Goal: Information Seeking & Learning: Learn about a topic

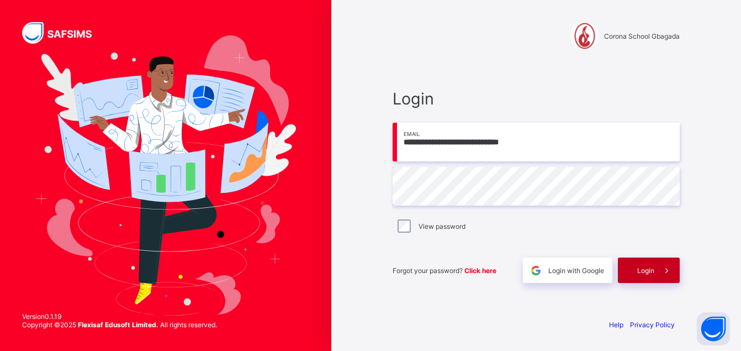
click at [644, 271] on span "Login" at bounding box center [645, 270] width 17 height 8
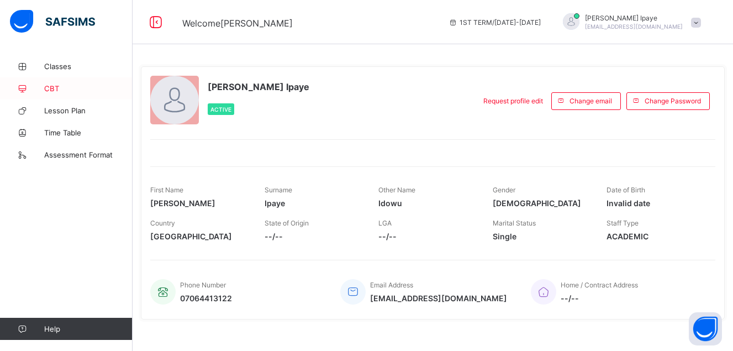
click at [58, 86] on span "CBT" at bounding box center [88, 88] width 88 height 9
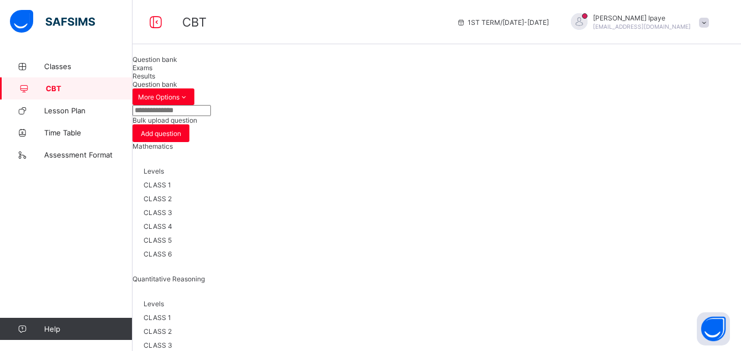
click at [172, 216] on span "CLASS 3" at bounding box center [158, 212] width 29 height 8
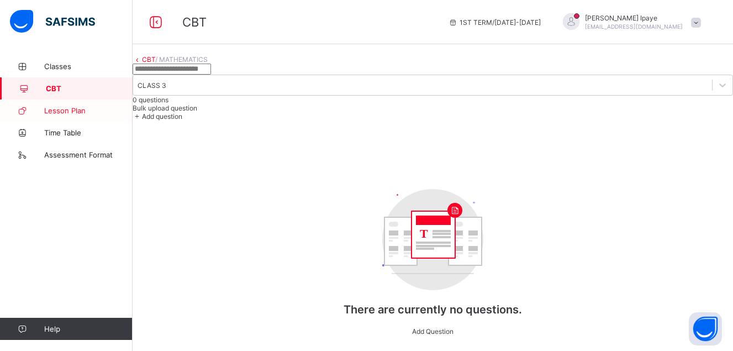
click at [70, 107] on span "Lesson Plan" at bounding box center [88, 110] width 88 height 9
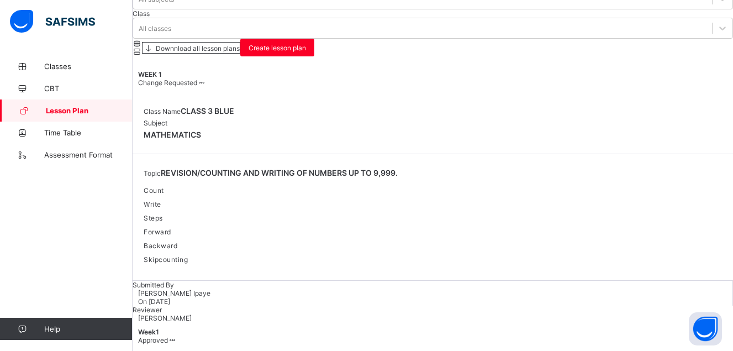
scroll to position [130, 0]
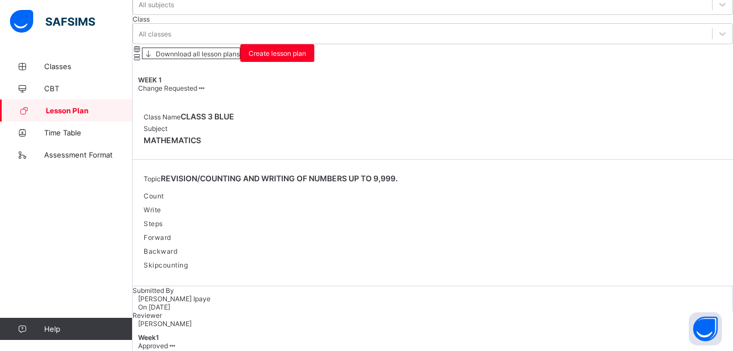
click at [206, 84] on span at bounding box center [201, 88] width 9 height 8
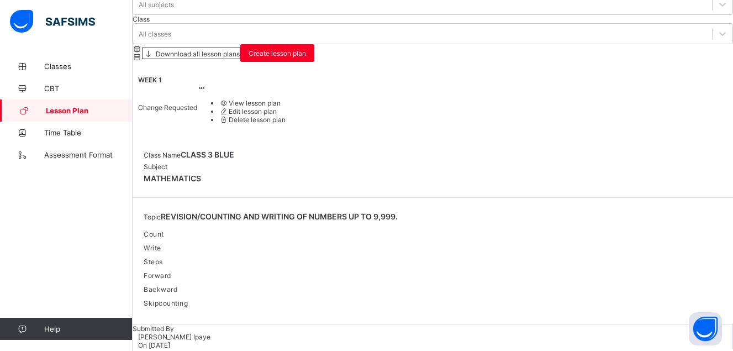
click at [285, 99] on ul "View lesson plan Edit lesson plan Delete lesson plan" at bounding box center [241, 111] width 88 height 25
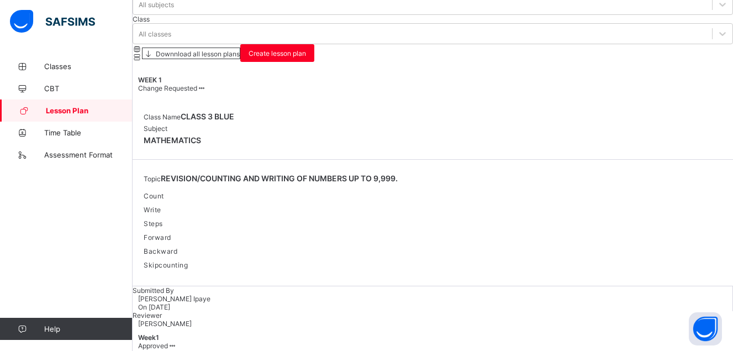
click at [206, 84] on span at bounding box center [201, 88] width 9 height 8
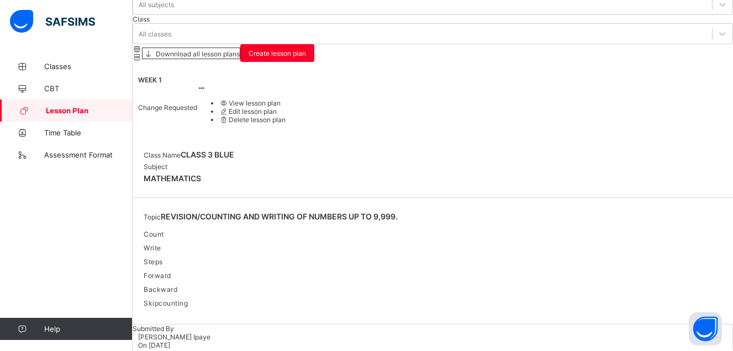
click at [280, 99] on span "View lesson plan" at bounding box center [249, 103] width 61 height 8
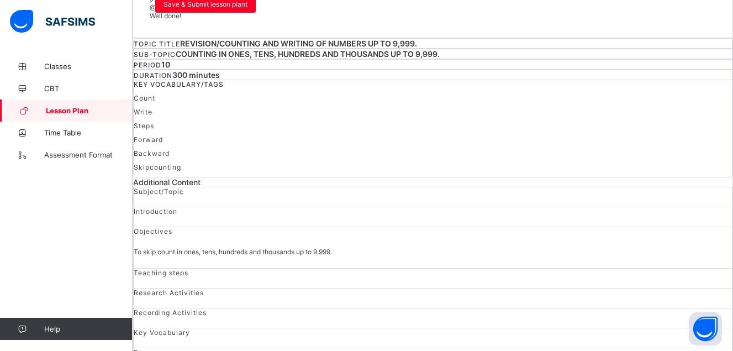
scroll to position [139, 0]
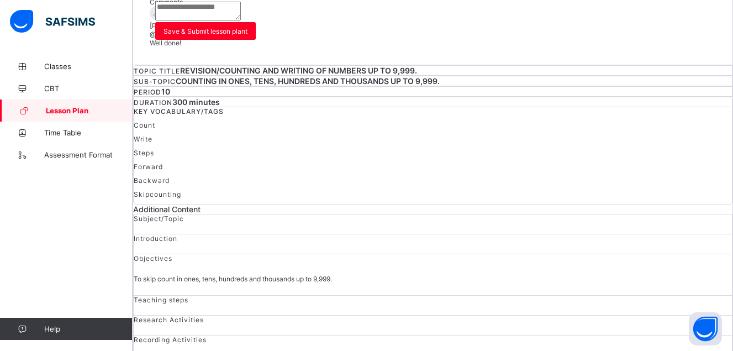
click at [170, 91] on span "10" at bounding box center [165, 91] width 9 height 9
click at [220, 97] on span "300 minutes" at bounding box center [195, 101] width 47 height 9
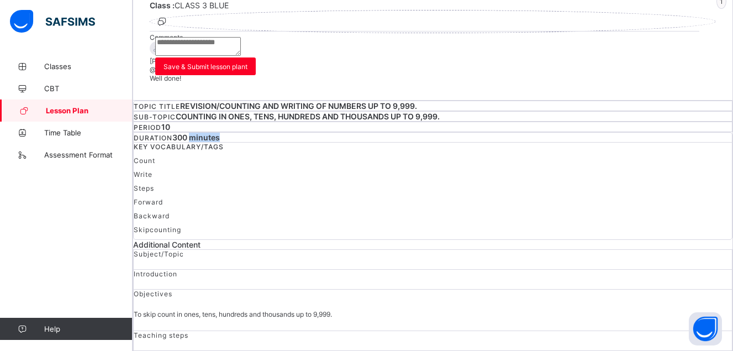
scroll to position [95, 0]
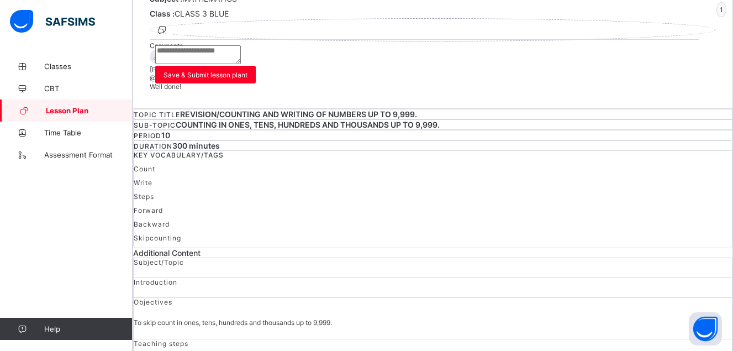
click at [620, 57] on div "Subject : MATHEMATICS Class : CLASS 3 BLUE 1 Comments [PERSON_NAME] @ [DATE] 10…" at bounding box center [433, 43] width 566 height 98
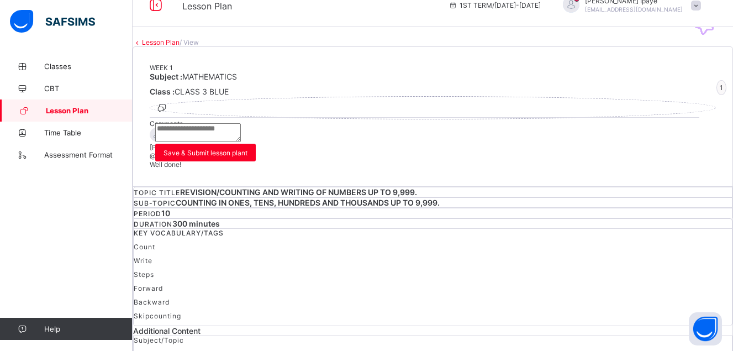
scroll to position [12, 0]
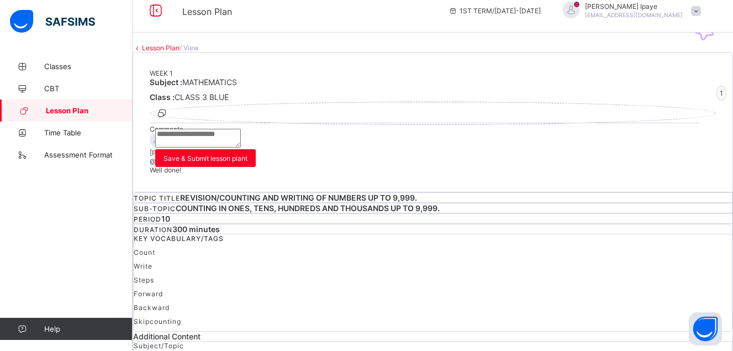
click at [716, 100] on span "1" at bounding box center [721, 93] width 10 height 15
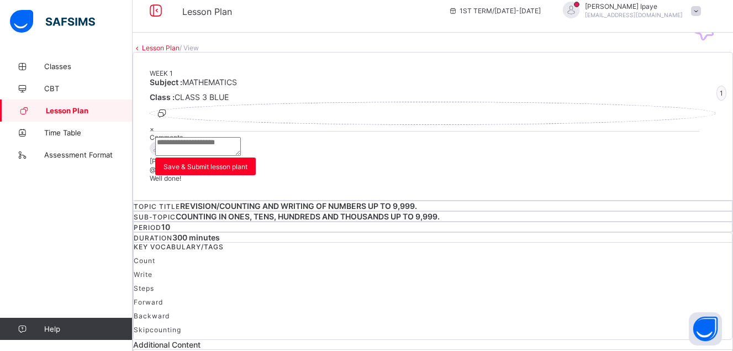
click at [412, 125] on div "×" at bounding box center [433, 129] width 566 height 8
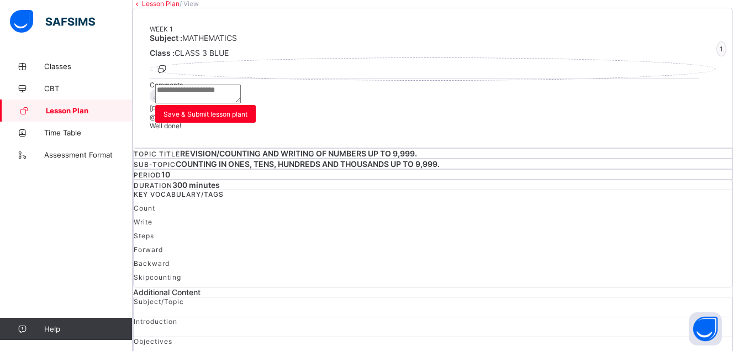
scroll to position [0, 0]
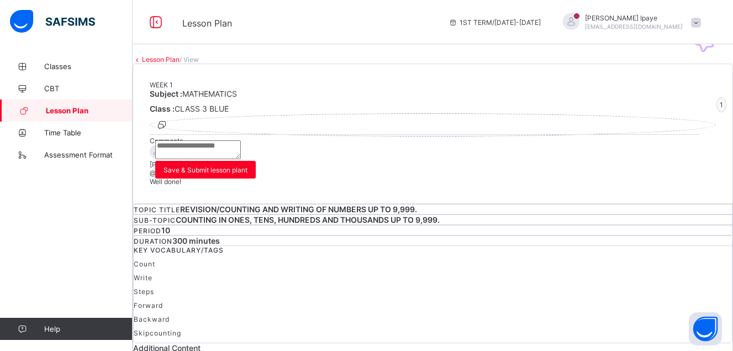
click at [167, 63] on link "Lesson Plan" at bounding box center [161, 59] width 38 height 8
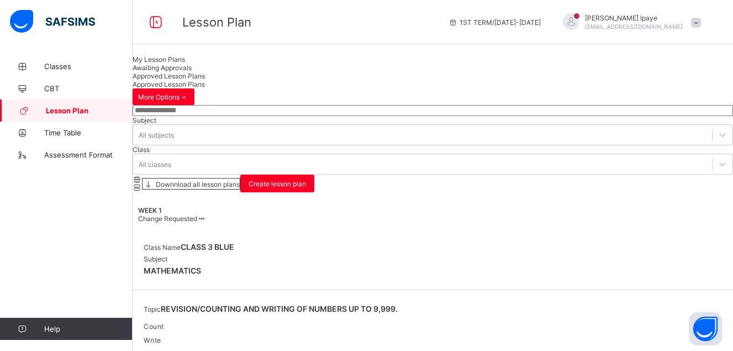
click at [168, 63] on span "My Lesson Plans" at bounding box center [159, 59] width 52 height 8
click at [103, 152] on span "Assessment Format" at bounding box center [88, 154] width 88 height 9
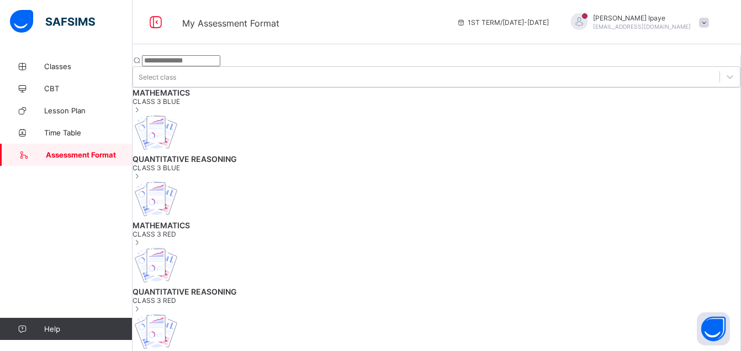
click at [180, 104] on span "CLASS 3 BLUE" at bounding box center [437, 101] width 608 height 8
click at [62, 66] on span "Classes" at bounding box center [88, 66] width 88 height 9
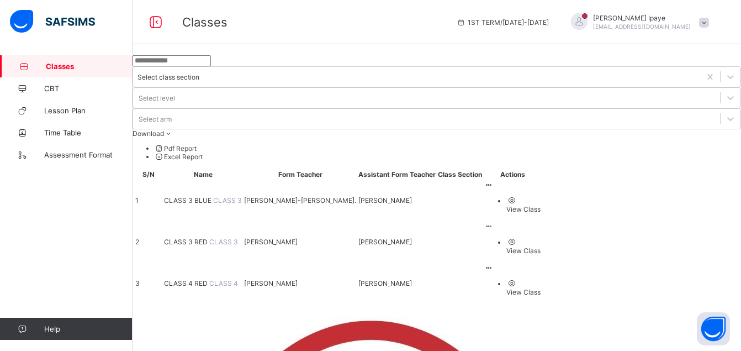
click at [213, 196] on span "CLASS 3 BLUE" at bounding box center [188, 200] width 49 height 8
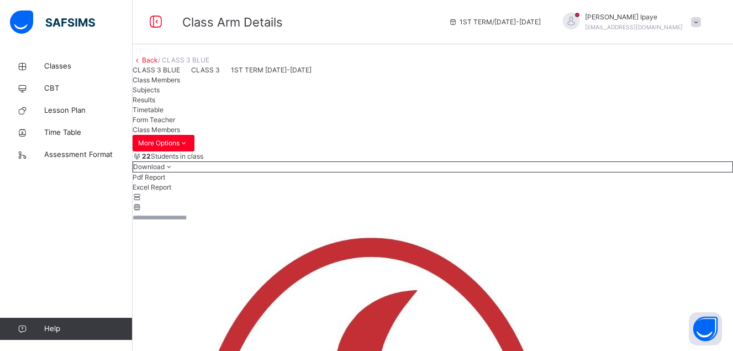
click at [160, 94] on span "Subjects" at bounding box center [146, 90] width 27 height 8
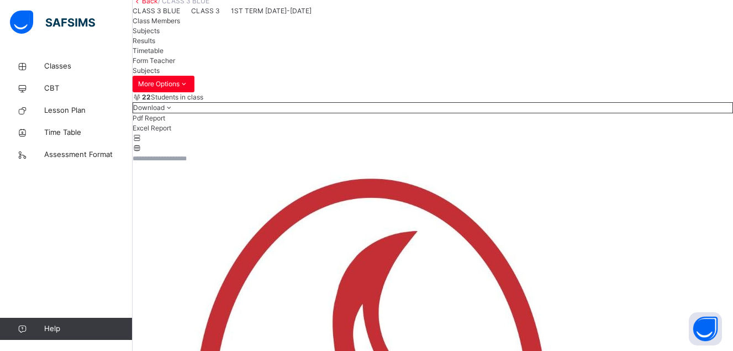
scroll to position [57, 0]
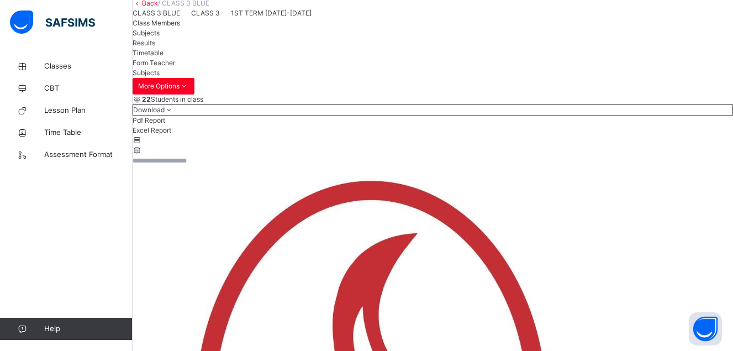
click at [167, 8] on div "Back / CLASS 3 BLUE" at bounding box center [433, 3] width 600 height 10
click at [76, 109] on span "Lesson Plan" at bounding box center [88, 110] width 88 height 11
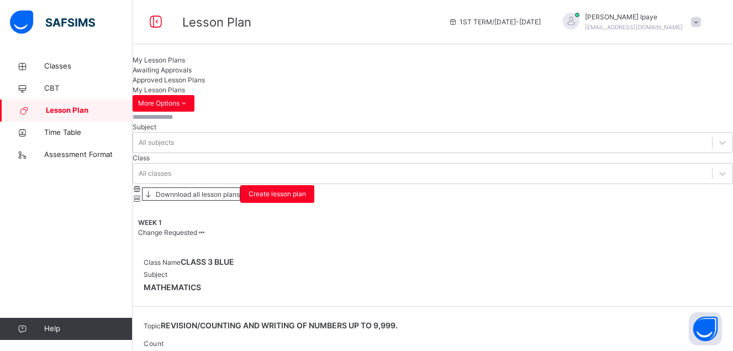
click at [206, 228] on span at bounding box center [201, 232] width 9 height 8
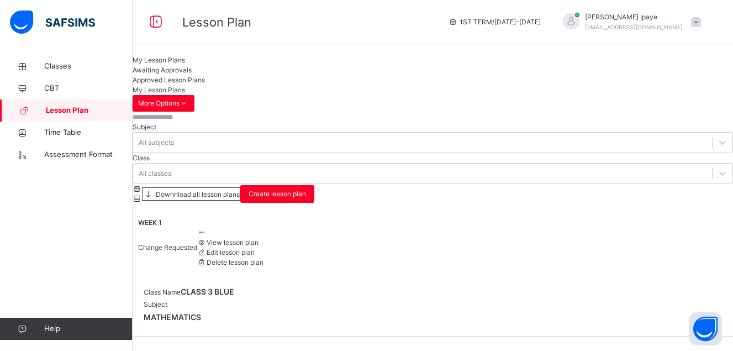
click at [258, 238] on span "View lesson plan" at bounding box center [227, 242] width 61 height 8
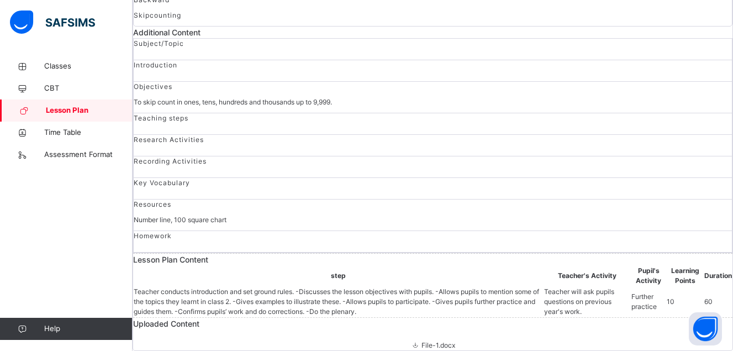
scroll to position [672, 0]
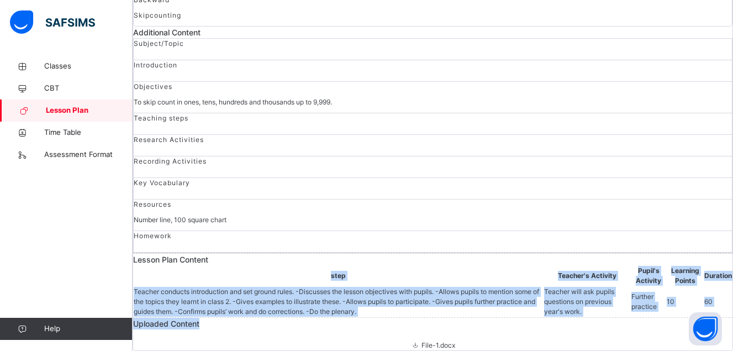
drag, startPoint x: 732, startPoint y: 242, endPoint x: 732, endPoint y: 258, distance: 16.0
click at [732, 258] on div "Lesson Plan / View WEEK 1 Subject : MATHEMATICS Class : CLASS 3 BLUE 1 Comments…" at bounding box center [433, 27] width 600 height 645
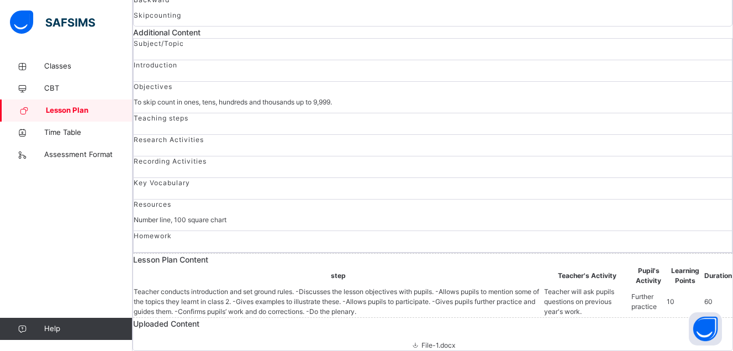
click at [535, 317] on div "Uploaded Content File-1.docx" at bounding box center [432, 333] width 599 height 33
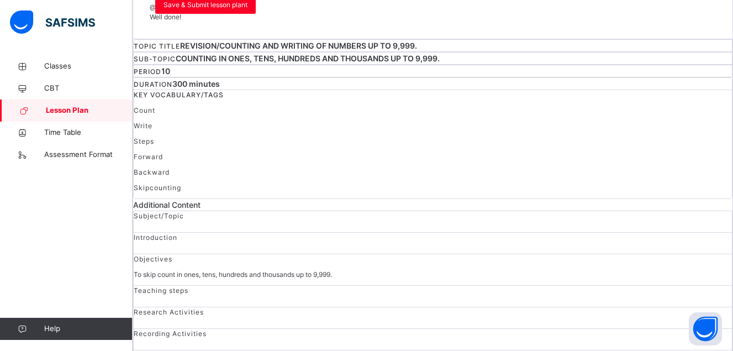
scroll to position [0, 0]
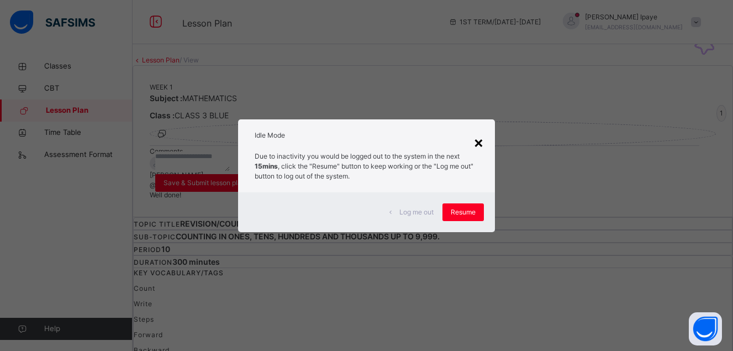
click at [480, 142] on div "×" at bounding box center [478, 141] width 10 height 23
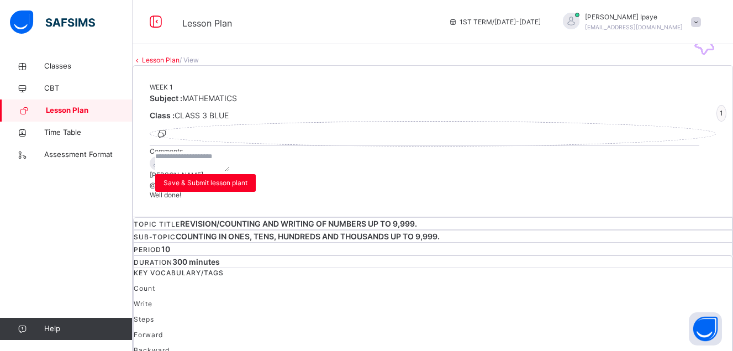
click at [480, 142] on div "WEEK 1 Subject : MATHEMATICS Class : CLASS 3 BLUE 1 Comments [PERSON_NAME] @ [D…" at bounding box center [432, 141] width 599 height 151
